Goal: Transaction & Acquisition: Subscribe to service/newsletter

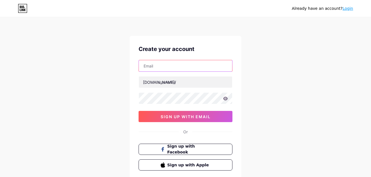
click at [182, 63] on input "text" at bounding box center [185, 65] width 93 height 11
paste input "[EMAIL_ADDRESS][DOMAIN_NAME]"
type input "[EMAIL_ADDRESS][DOMAIN_NAME]"
click at [192, 88] on div "[EMAIL_ADDRESS][DOMAIN_NAME] [DOMAIN_NAME]/ sign up with email" at bounding box center [186, 91] width 94 height 62
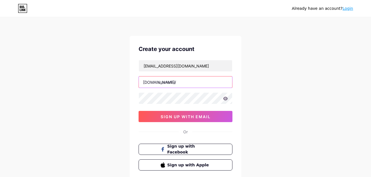
click at [191, 86] on input "text" at bounding box center [185, 81] width 93 height 11
paste input "skahahillsbuzz"
type input "skahahillsbuzz"
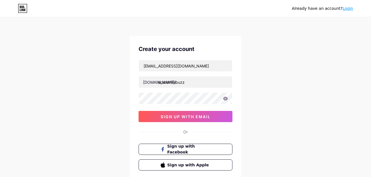
click at [162, 105] on div "[EMAIL_ADDRESS][DOMAIN_NAME] [DOMAIN_NAME]/ skahahillsbuzz sign up with email" at bounding box center [186, 91] width 94 height 62
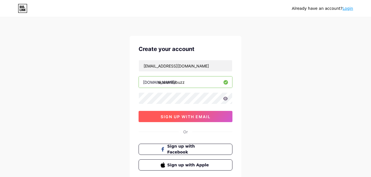
click at [186, 119] on button "sign up with email" at bounding box center [186, 116] width 94 height 11
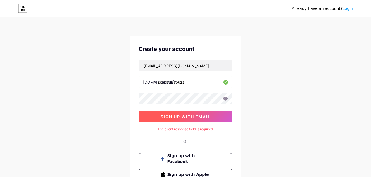
click at [207, 114] on span "sign up with email" at bounding box center [186, 116] width 50 height 5
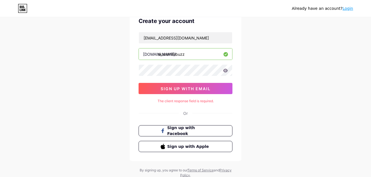
scroll to position [47, 0]
